Goal: Task Accomplishment & Management: Manage account settings

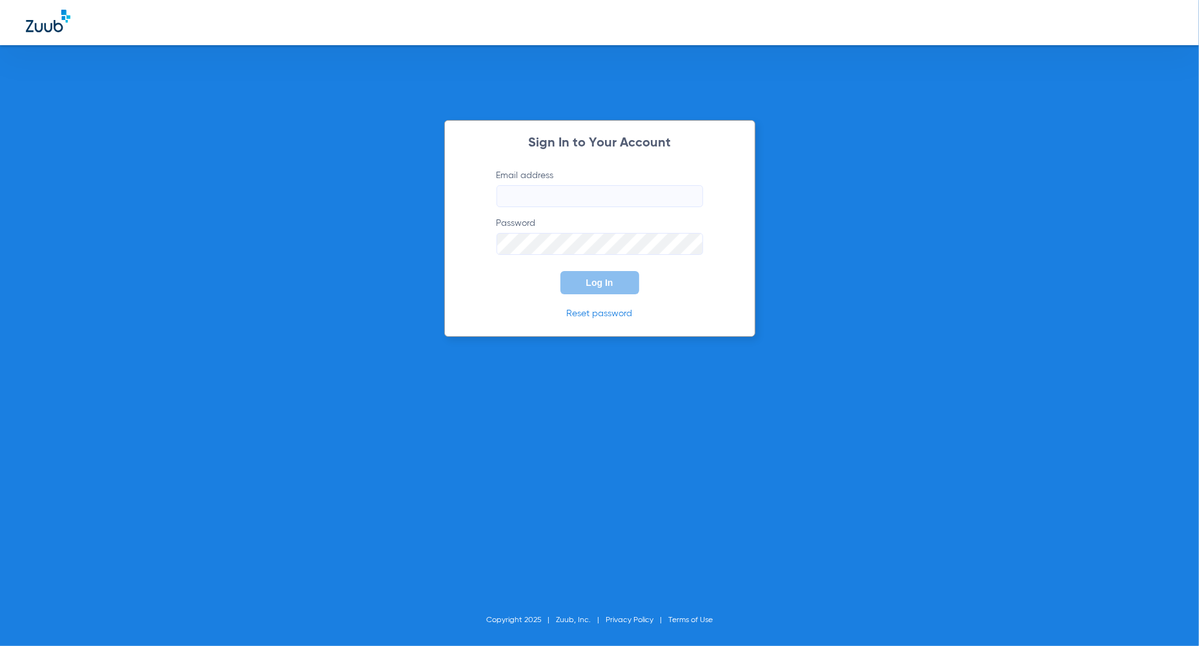
click at [605, 196] on input "Email address" at bounding box center [600, 196] width 207 height 22
type input "[PERSON_NAME][EMAIL_ADDRESS][PERSON_NAME][DOMAIN_NAME]"
click at [603, 282] on span "Log In" at bounding box center [599, 283] width 27 height 10
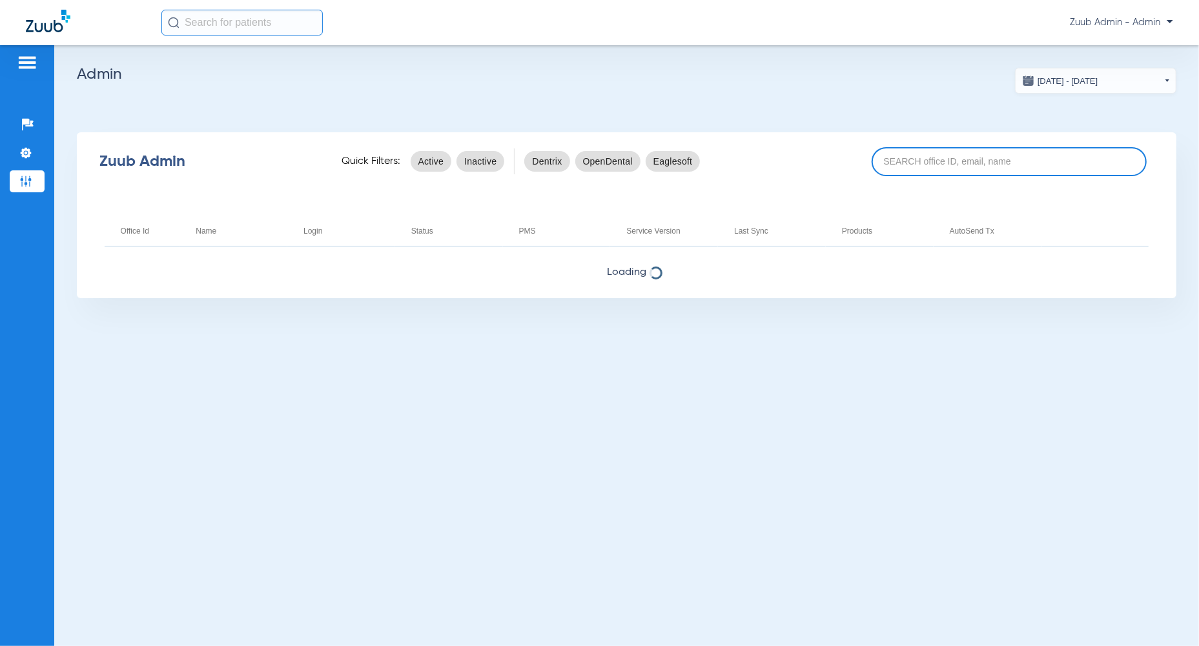
click at [974, 152] on input at bounding box center [1009, 161] width 275 height 29
paste input "17006705"
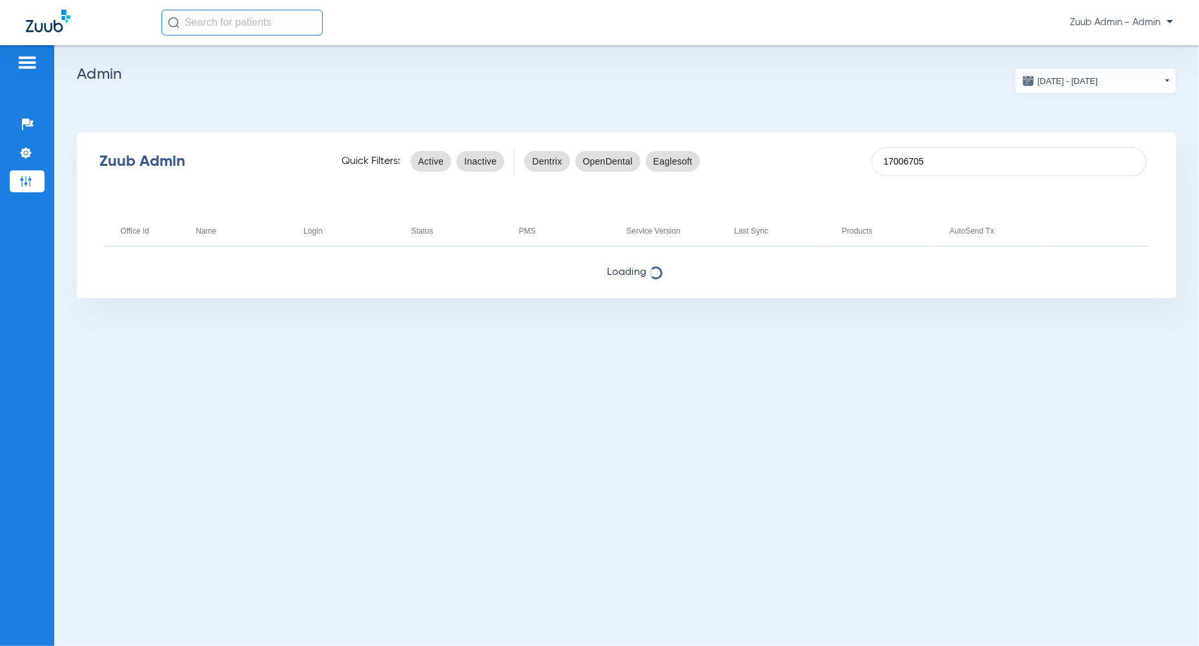
type input "17006705"
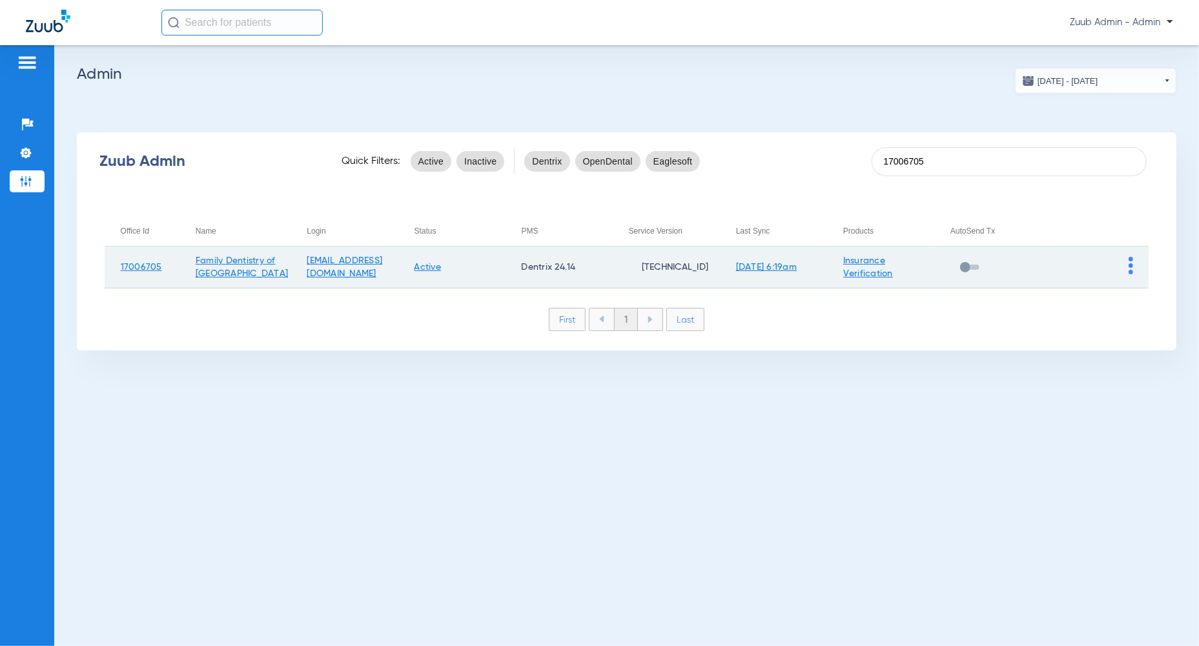
click at [883, 269] on link "Insurance Verification" at bounding box center [868, 267] width 50 height 22
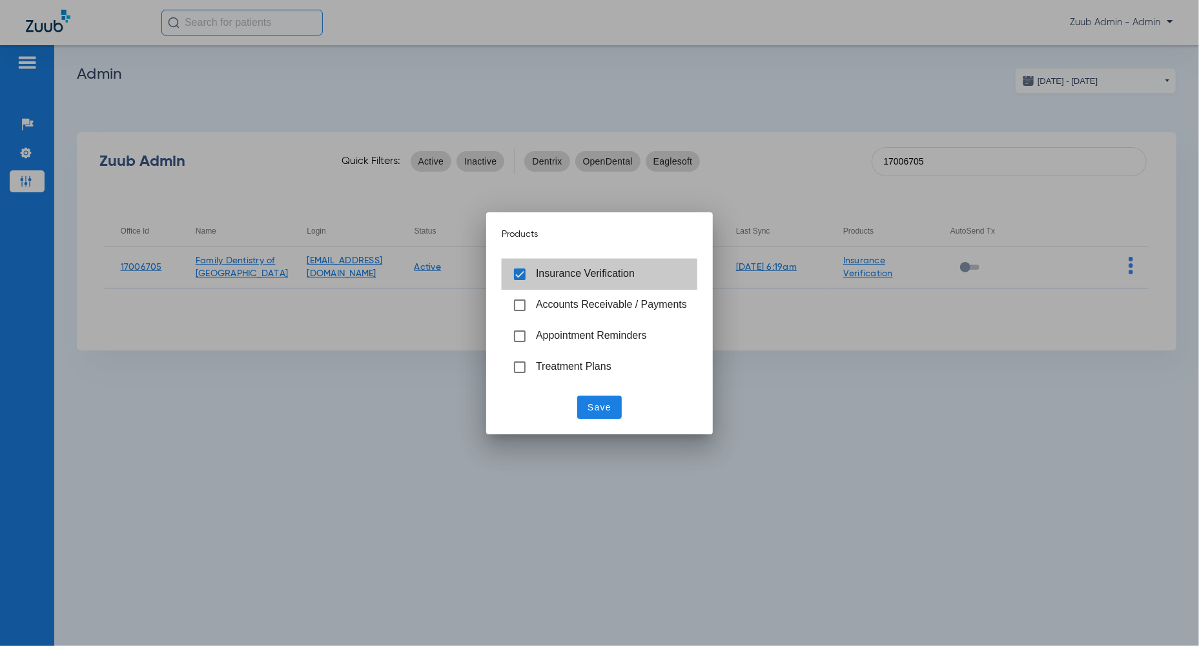
click at [608, 287] on mat-list-option "Insurance Verification" at bounding box center [600, 274] width 196 height 31
click at [610, 402] on span "Save" at bounding box center [600, 407] width 24 height 13
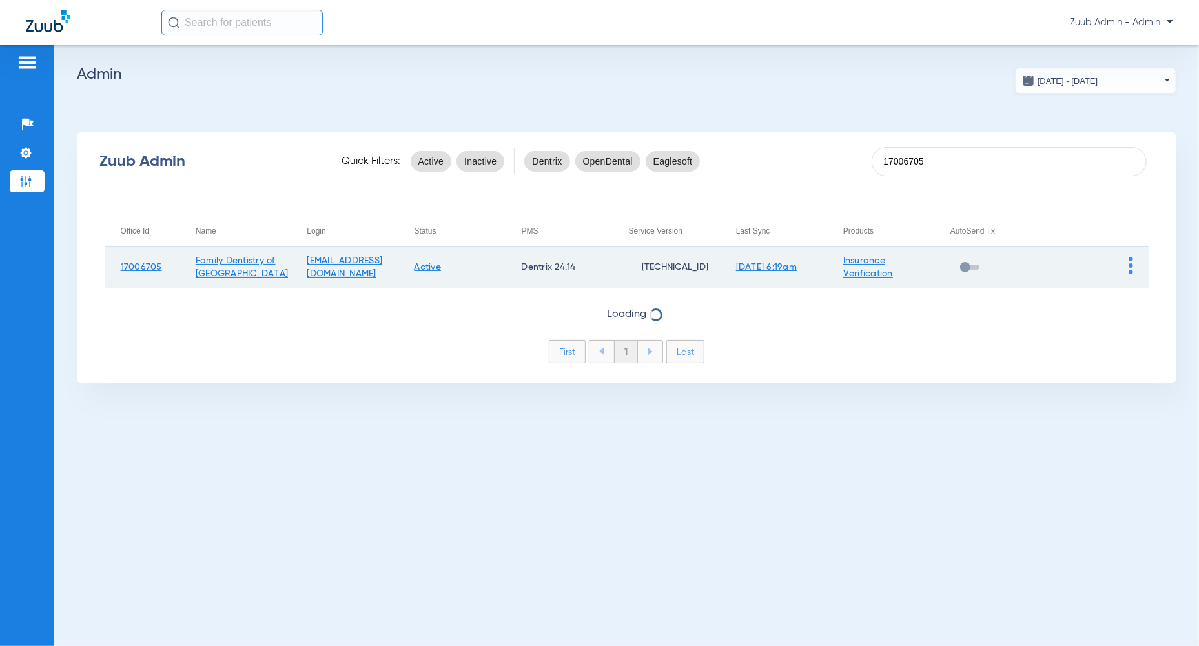
click at [442, 269] on link "Active" at bounding box center [428, 267] width 27 height 9
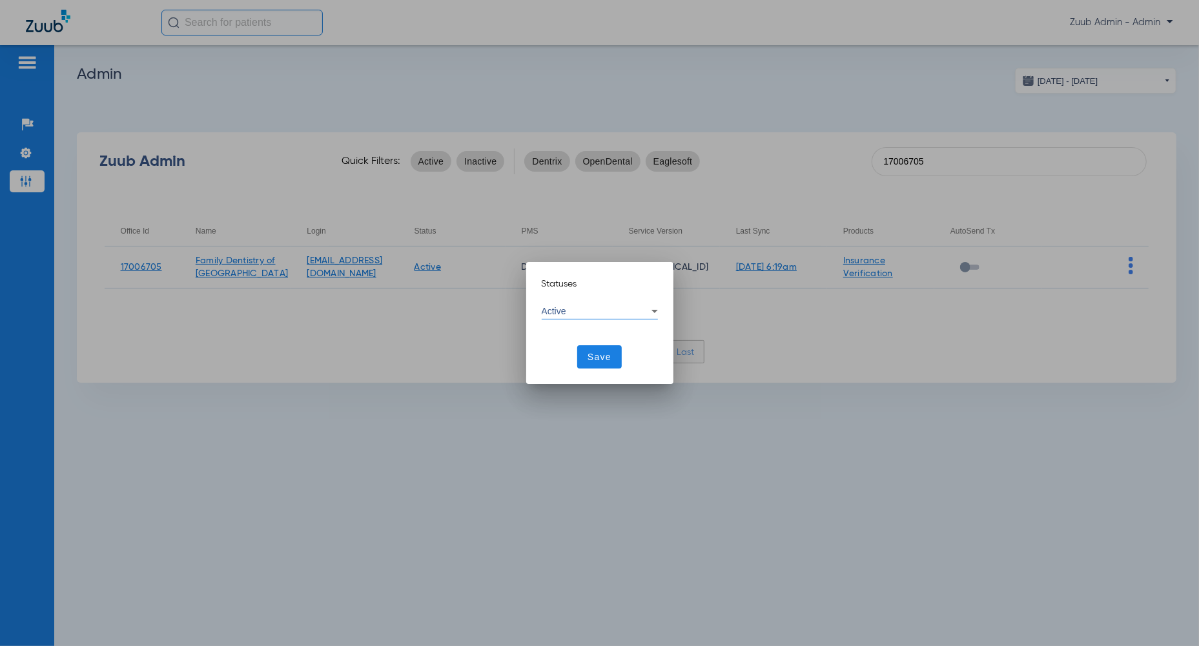
click at [586, 299] on div "Statuses Active Save" at bounding box center [600, 323] width 116 height 91
click at [586, 313] on div "Active" at bounding box center [597, 311] width 110 height 9
click at [582, 376] on span "Inactive" at bounding box center [567, 373] width 31 height 9
click at [595, 361] on span "Save" at bounding box center [600, 357] width 24 height 13
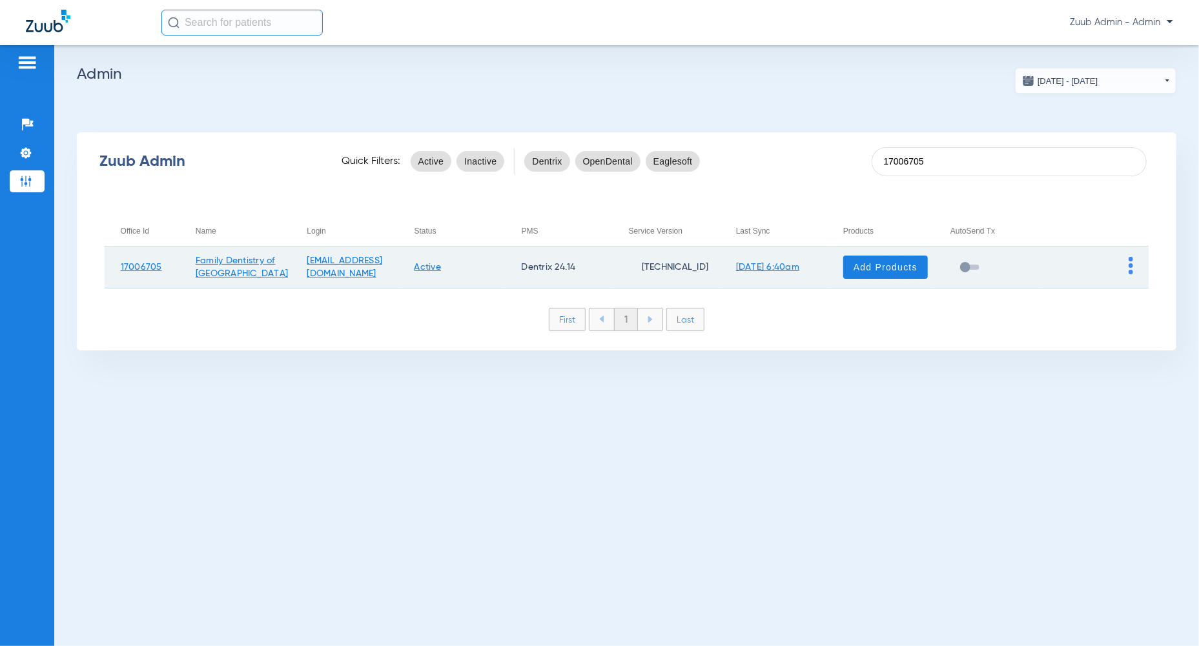
click at [484, 272] on td "Active" at bounding box center [451, 268] width 107 height 42
click at [442, 269] on link "Active" at bounding box center [428, 267] width 27 height 9
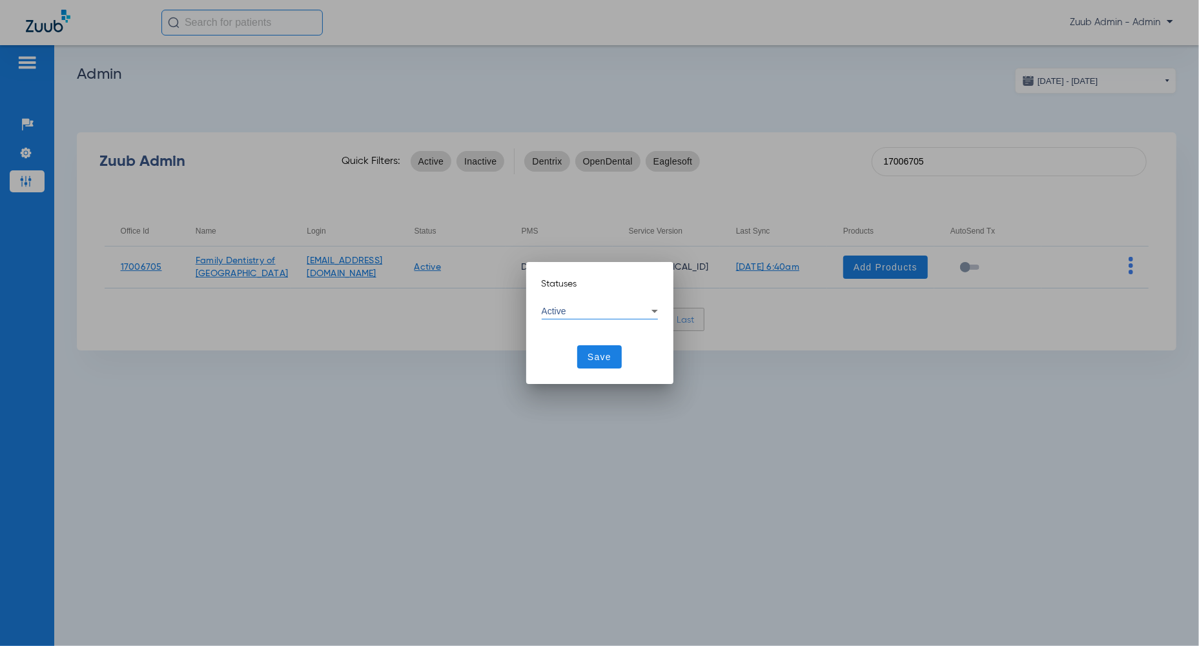
click at [605, 303] on div "Active" at bounding box center [600, 310] width 116 height 15
click at [582, 379] on mat-option "Inactive" at bounding box center [600, 374] width 116 height 22
click at [611, 356] on span "Save" at bounding box center [600, 357] width 24 height 13
